Goal: Task Accomplishment & Management: Manage account settings

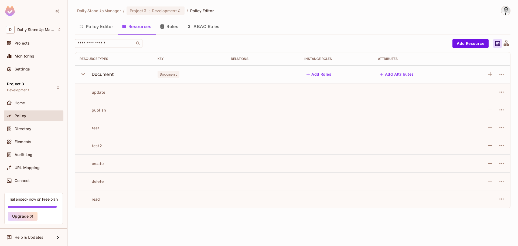
click at [168, 25] on button "Roles" at bounding box center [169, 26] width 27 height 13
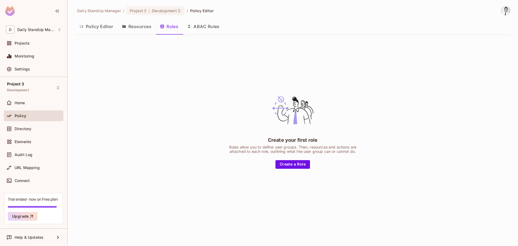
click at [200, 115] on div "Create your first role Roles allow you to define user groups. Then, resources a…" at bounding box center [292, 128] width 435 height 178
click at [134, 26] on button "Resources" at bounding box center [137, 26] width 38 height 13
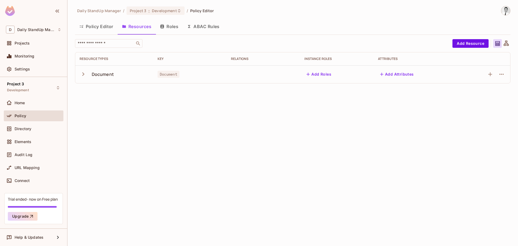
click at [181, 24] on button "Roles" at bounding box center [169, 26] width 27 height 13
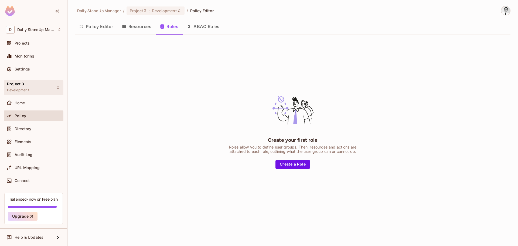
click at [14, 85] on span "Project 3" at bounding box center [15, 84] width 17 height 4
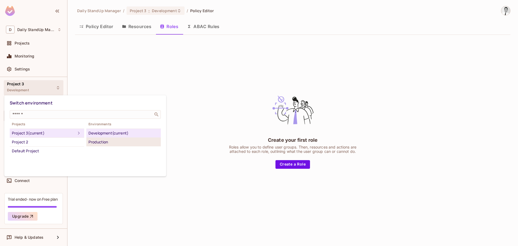
click at [102, 144] on div "Production" at bounding box center [123, 142] width 70 height 6
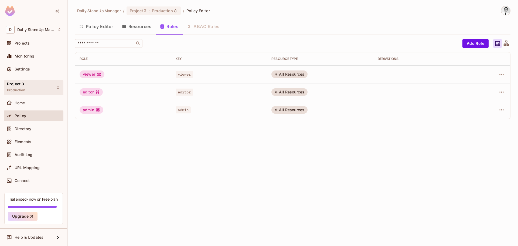
click at [32, 87] on div "Project 3 Production" at bounding box center [34, 87] width 60 height 15
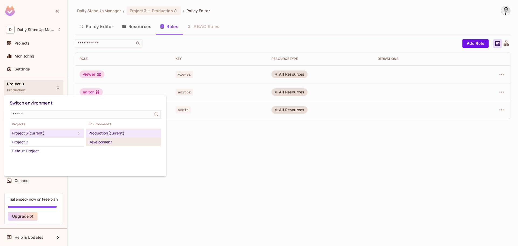
click at [107, 141] on div "Development" at bounding box center [123, 142] width 70 height 6
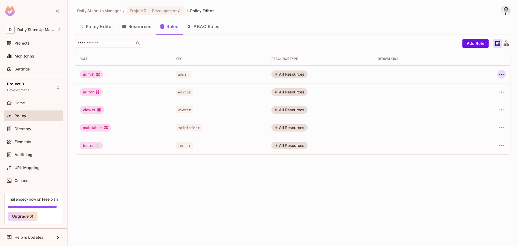
click at [502, 71] on button "button" at bounding box center [501, 74] width 9 height 9
click at [383, 73] on div at bounding box center [259, 123] width 518 height 246
click at [343, 27] on div "Policy Editor Resources Roles ABAC Rules" at bounding box center [292, 26] width 435 height 13
click at [135, 24] on button "Resources" at bounding box center [137, 26] width 38 height 13
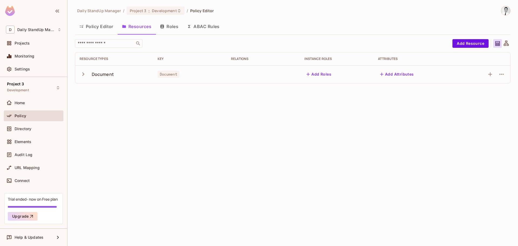
click at [178, 25] on button "Roles" at bounding box center [169, 26] width 27 height 13
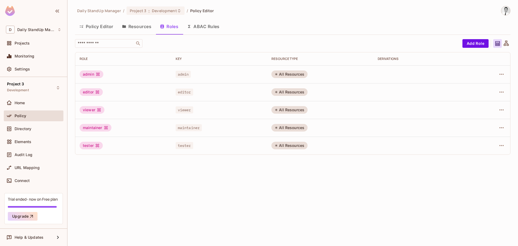
click at [143, 25] on button "Resources" at bounding box center [137, 26] width 38 height 13
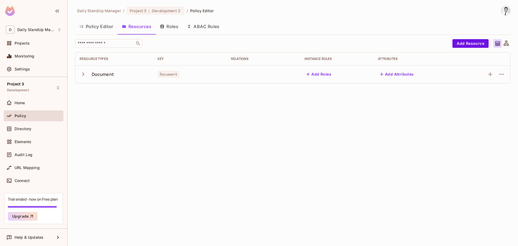
click at [168, 25] on button "Roles" at bounding box center [169, 26] width 27 height 13
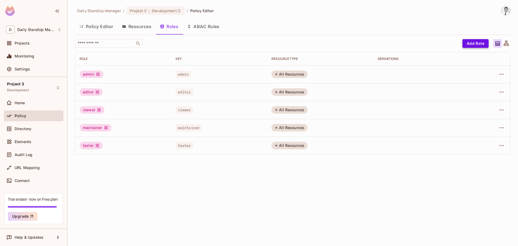
click at [476, 44] on button "Add Role" at bounding box center [475, 43] width 26 height 9
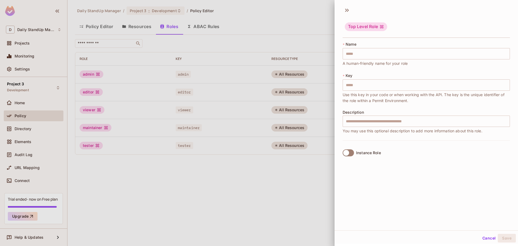
click at [482, 239] on button "Cancel" at bounding box center [489, 237] width 18 height 9
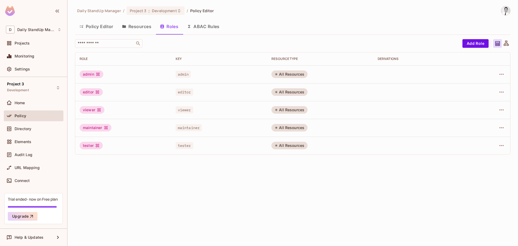
click at [356, 37] on div "Daily StandUp Manager / Project 3 : Development / Policy Editor Policy Editor R…" at bounding box center [292, 82] width 435 height 153
